Goal: Find specific page/section: Find specific page/section

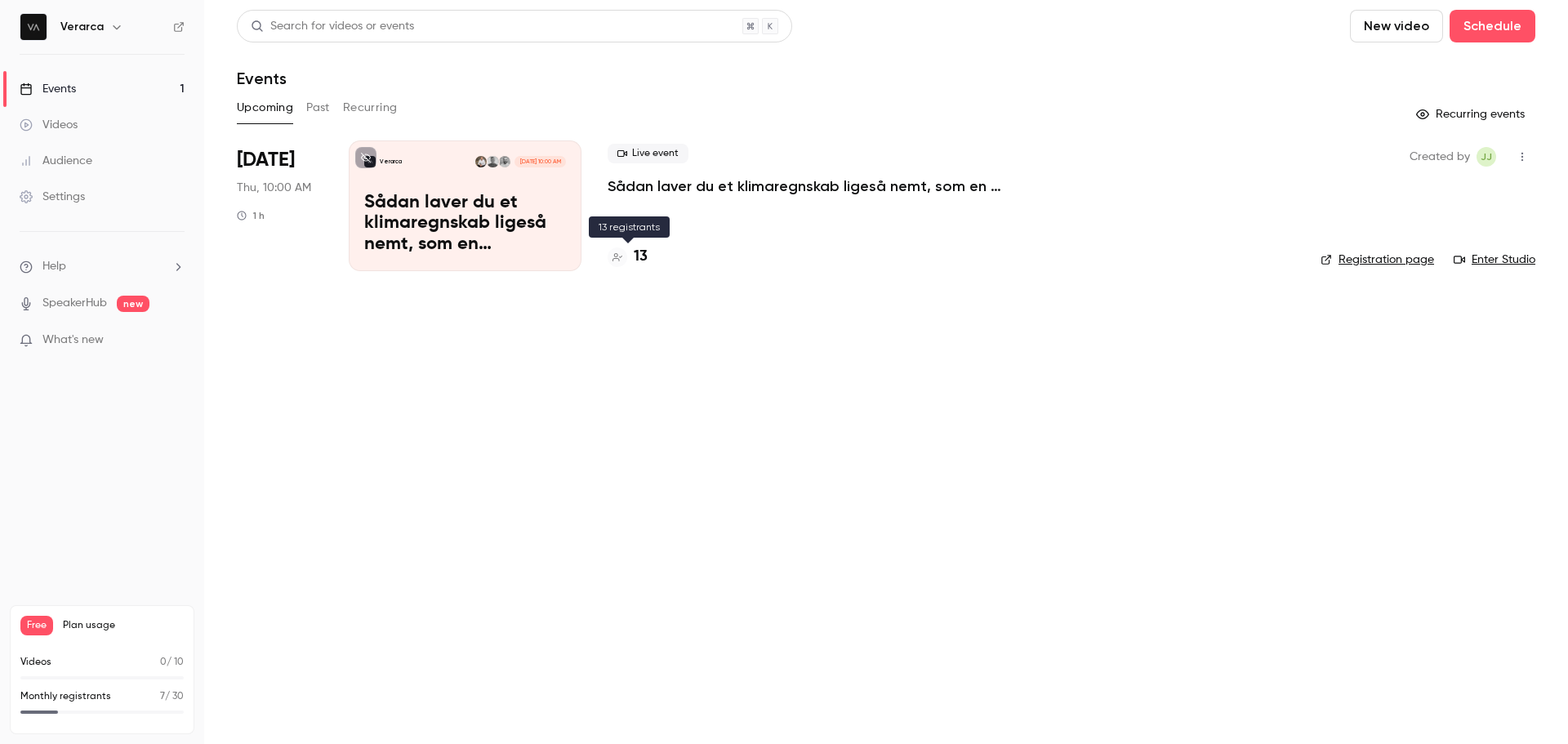
click at [638, 253] on h4 "13" at bounding box center [640, 257] width 14 height 22
click at [641, 253] on h4 "13" at bounding box center [640, 257] width 14 height 22
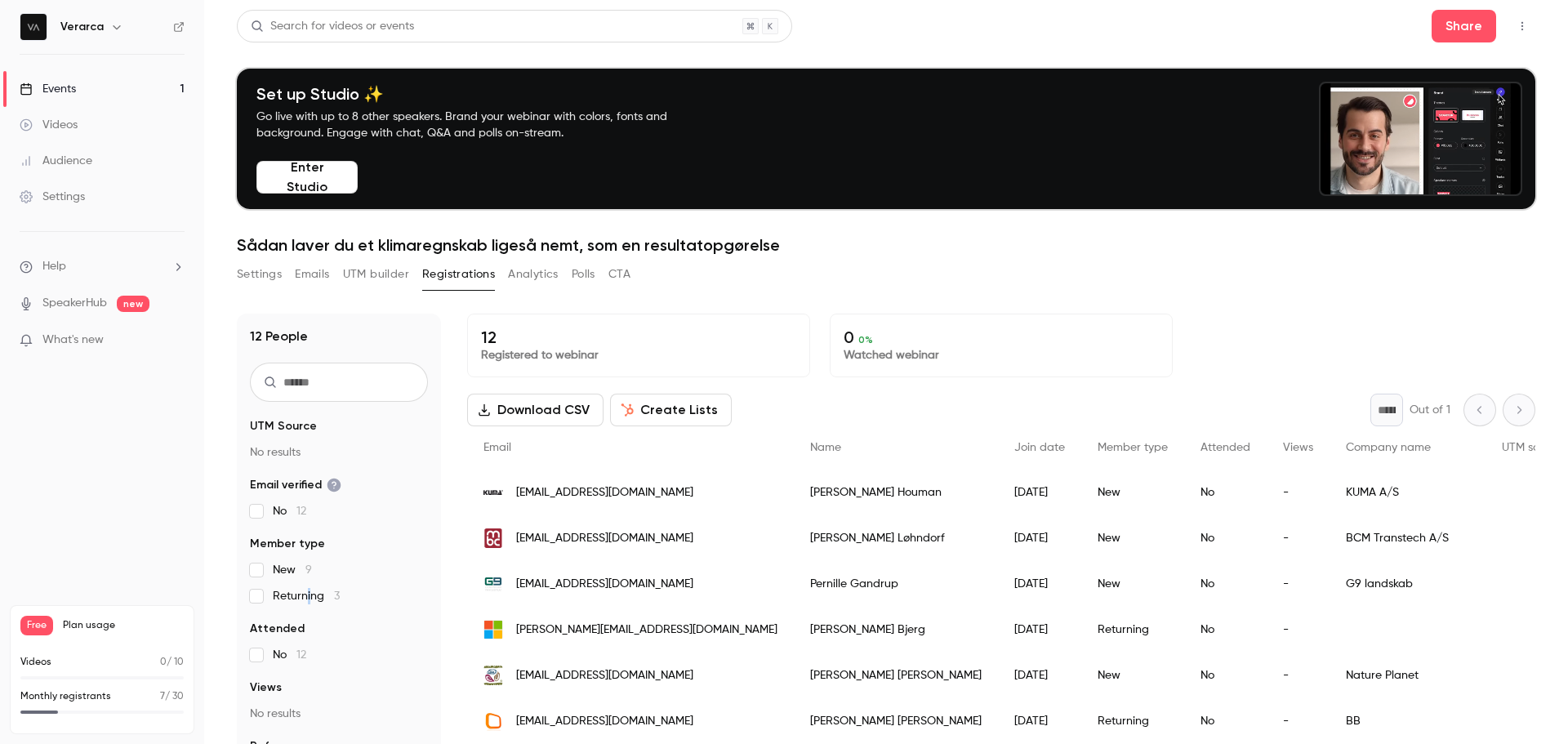
click at [309, 596] on span "Returning 3" at bounding box center [306, 596] width 67 height 17
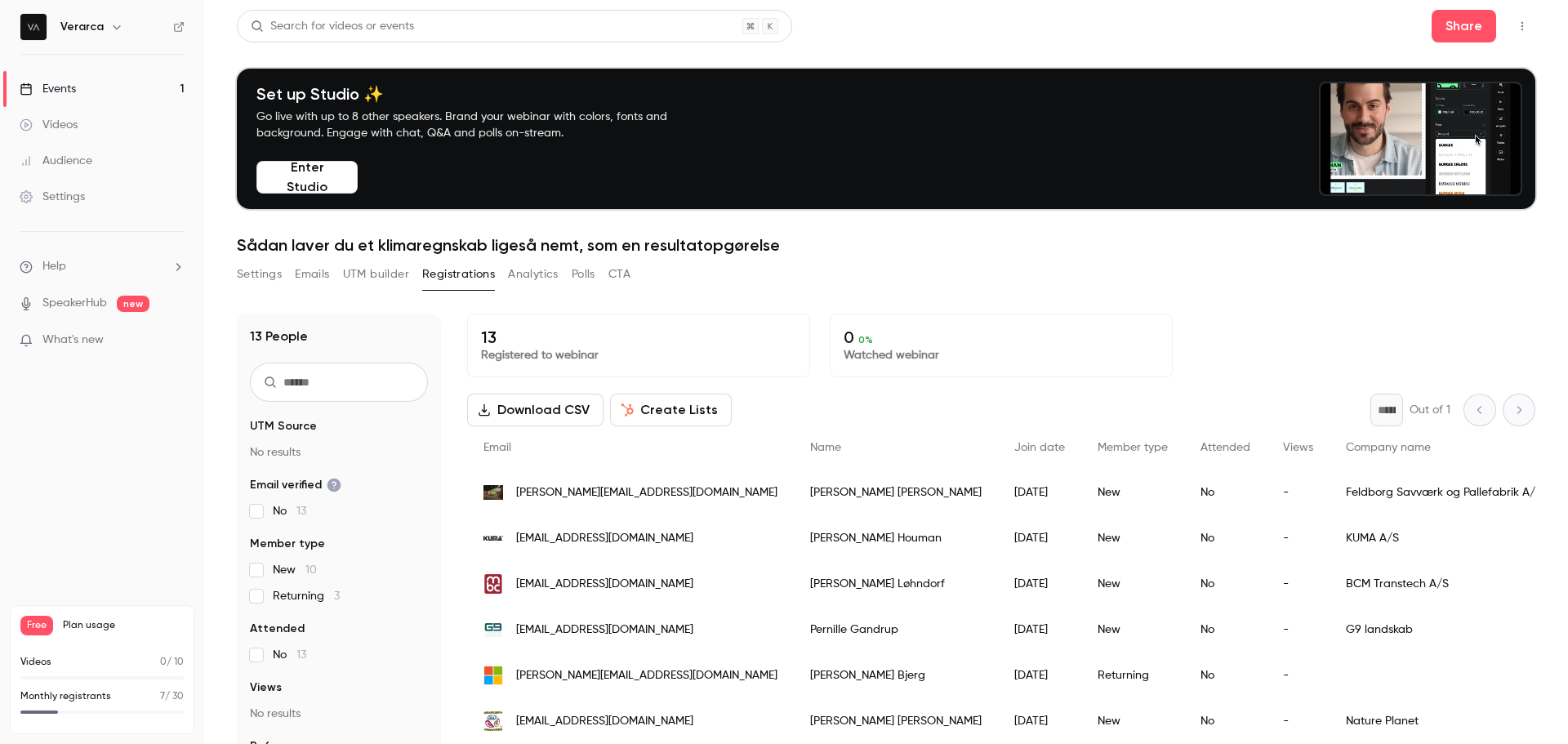
click at [257, 524] on section "UTM Source No results Email verified No 13 Member type New 10 Returning 3 Atten…" at bounding box center [339, 600] width 178 height 362
